Goal: Transaction & Acquisition: Subscribe to service/newsletter

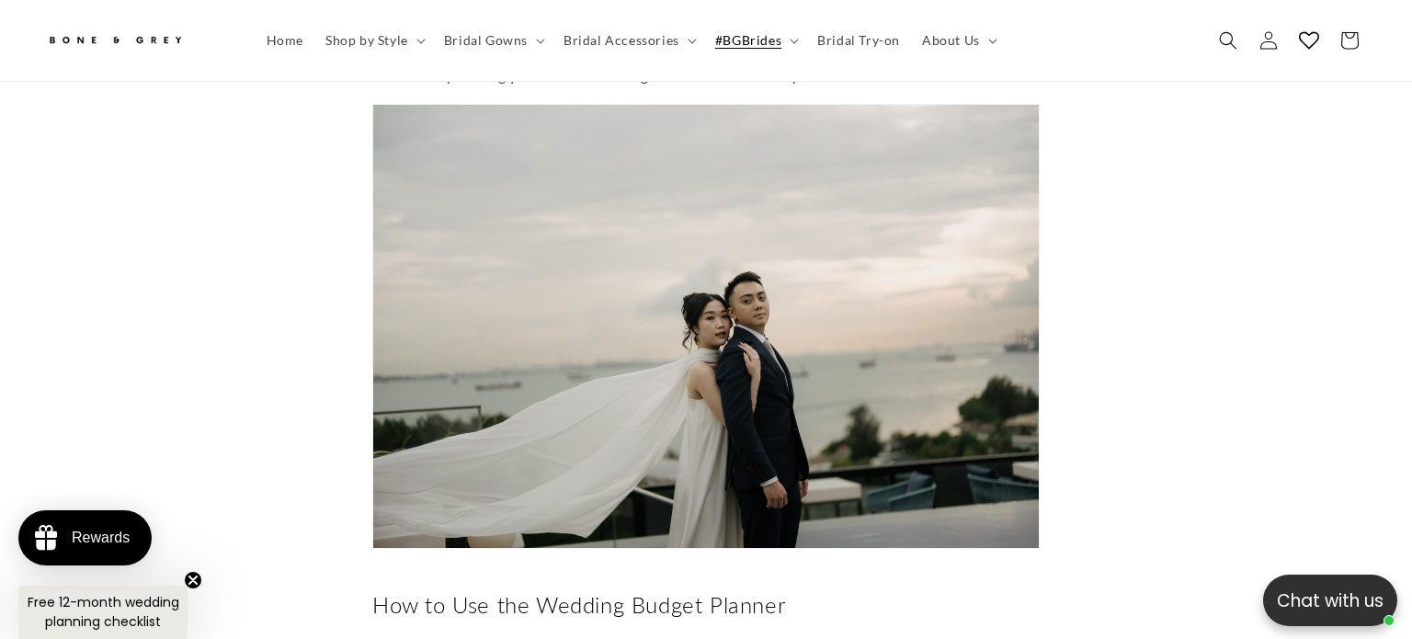
scroll to position [1526, 0]
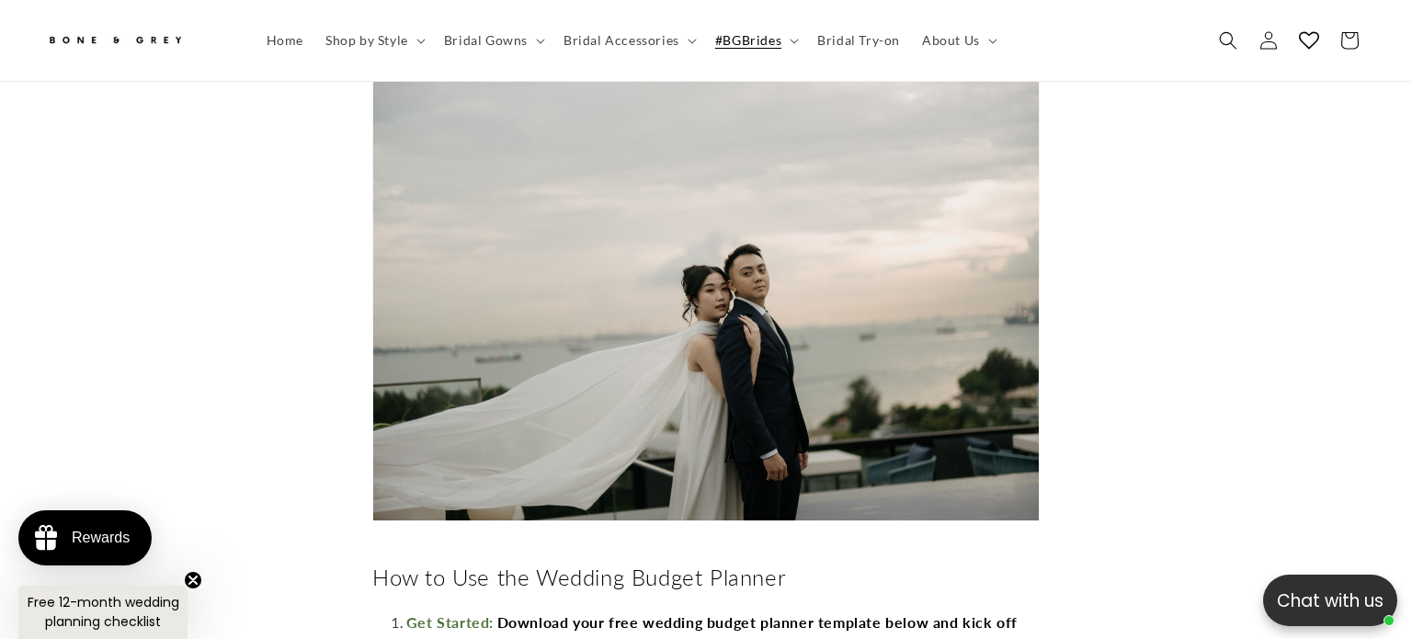
click at [109, 604] on span "Free 12-month wedding planning checklist" at bounding box center [104, 612] width 152 height 38
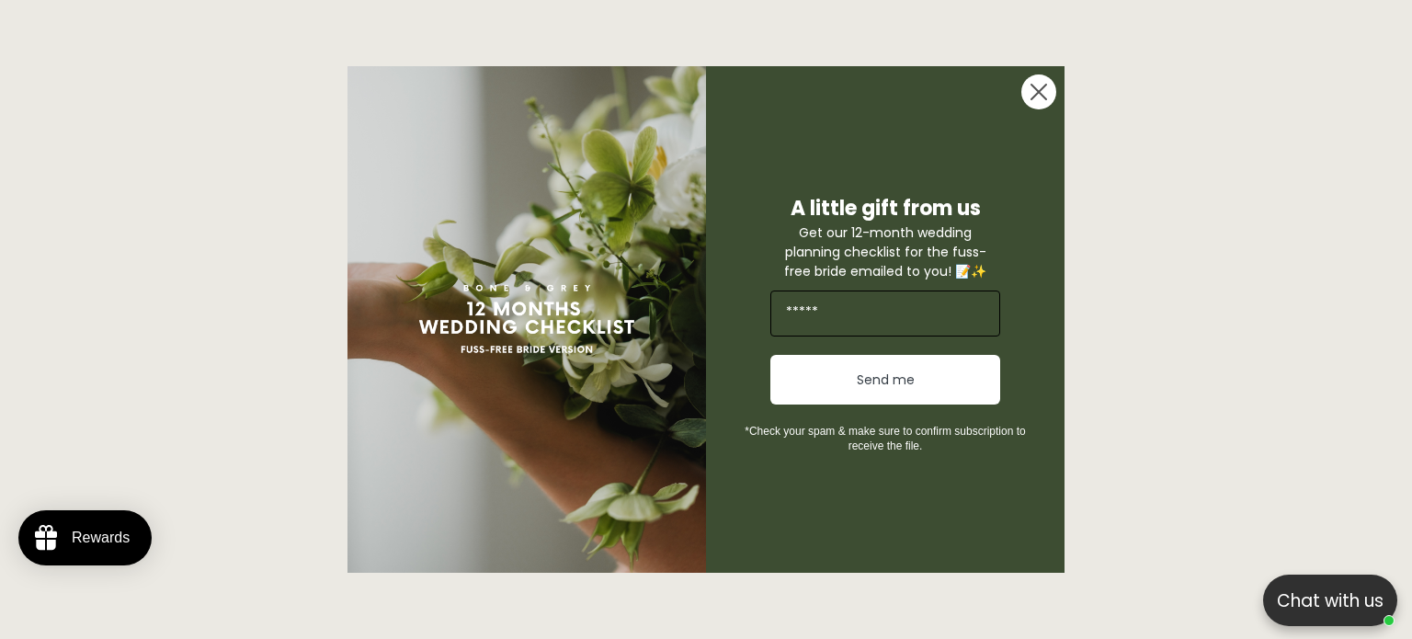
click at [850, 324] on input "Email" at bounding box center [885, 314] width 230 height 46
type input "**********"
click at [869, 382] on button "Send me" at bounding box center [885, 380] width 230 height 50
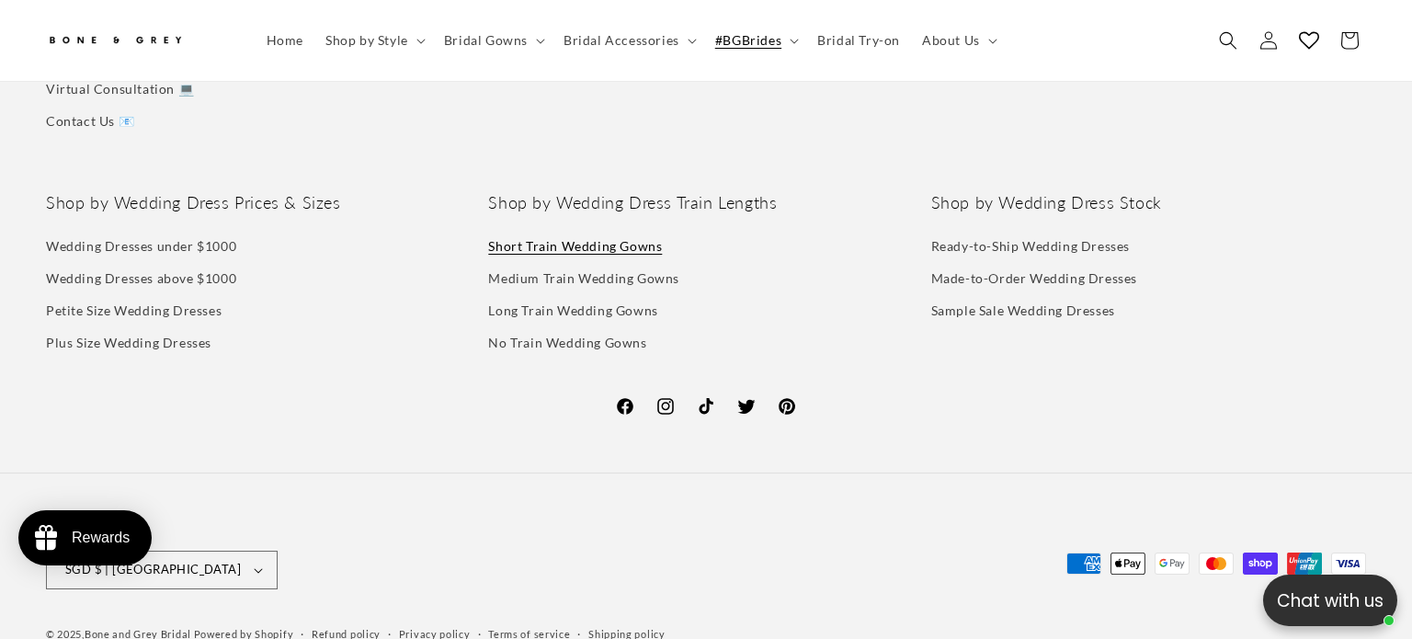
scroll to position [0, 0]
click at [618, 243] on link "Short Train Wedding Gowns" at bounding box center [575, 248] width 174 height 28
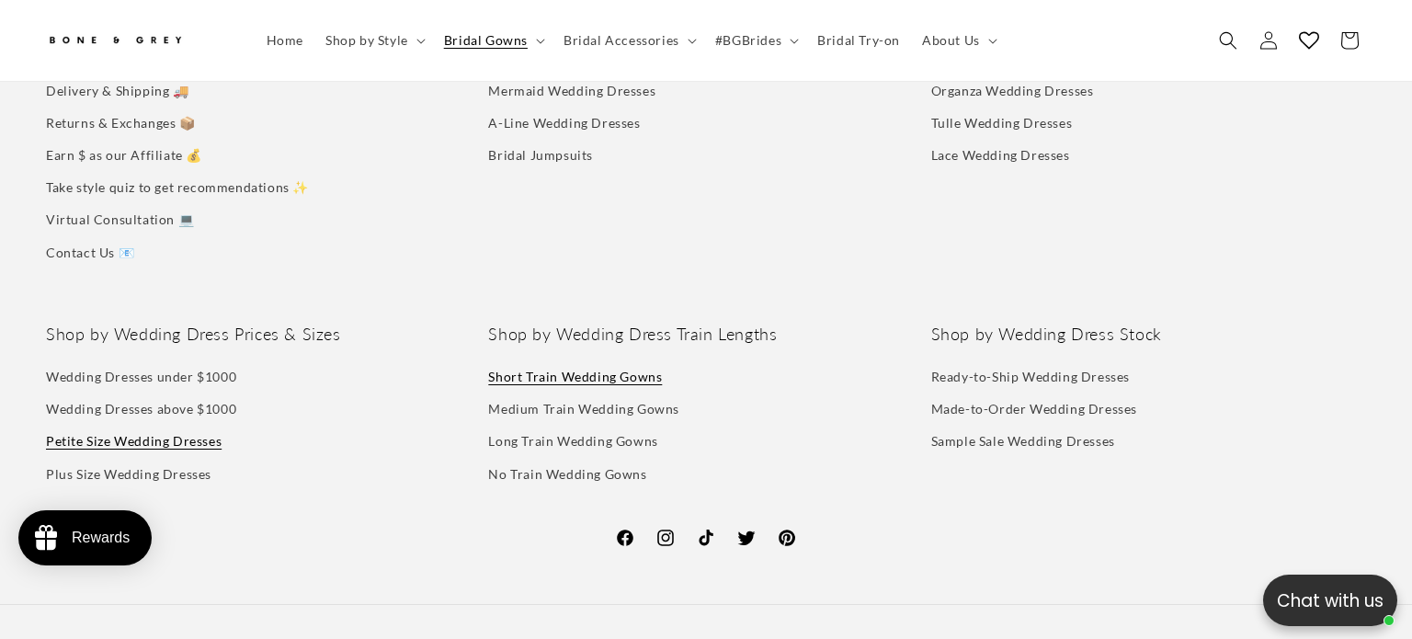
click at [166, 425] on link "Petite Size Wedding Dresses" at bounding box center [134, 441] width 176 height 32
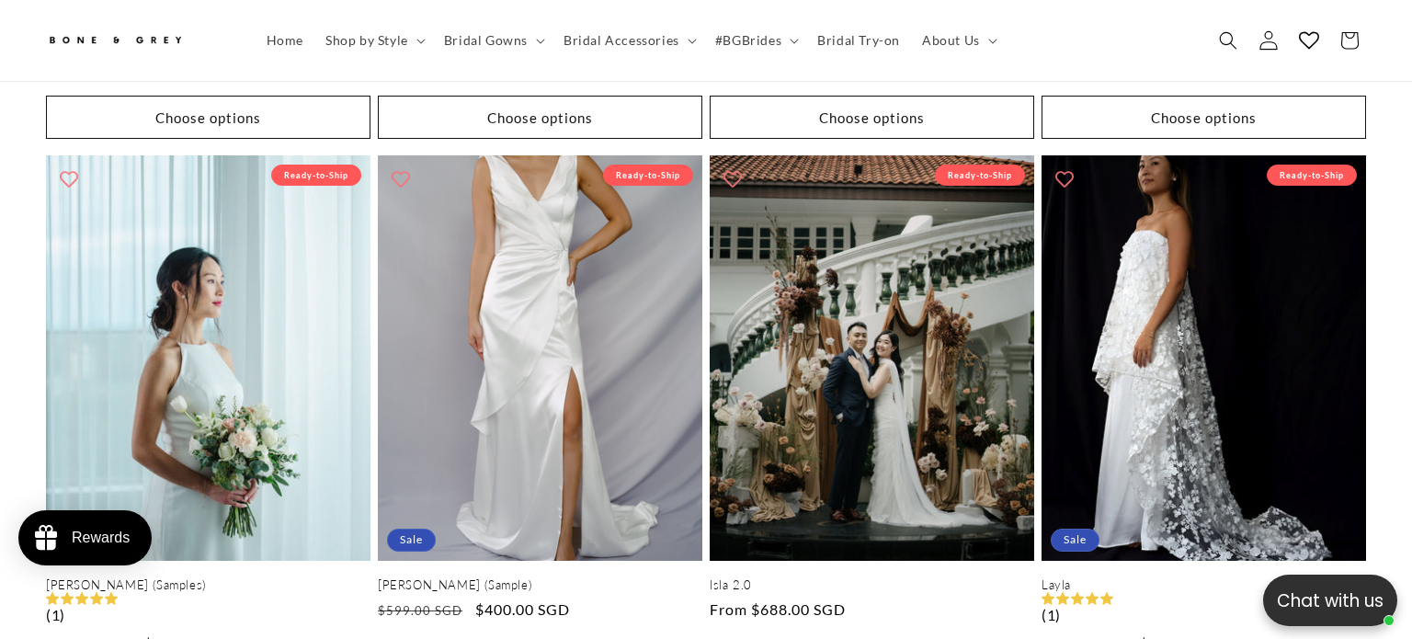
scroll to position [0, 482]
